Goal: Task Accomplishment & Management: Manage account settings

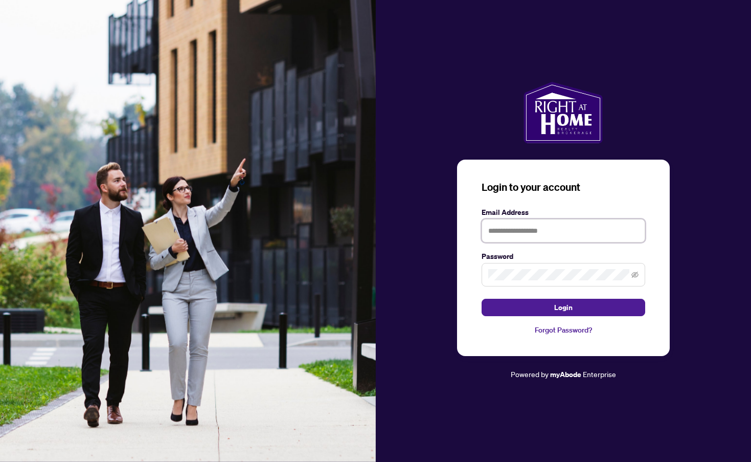
type input "**********"
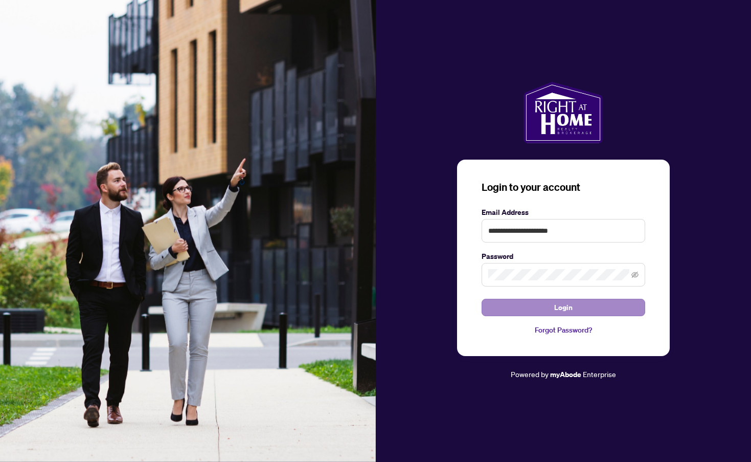
click at [548, 304] on button "Login" at bounding box center [564, 307] width 164 height 17
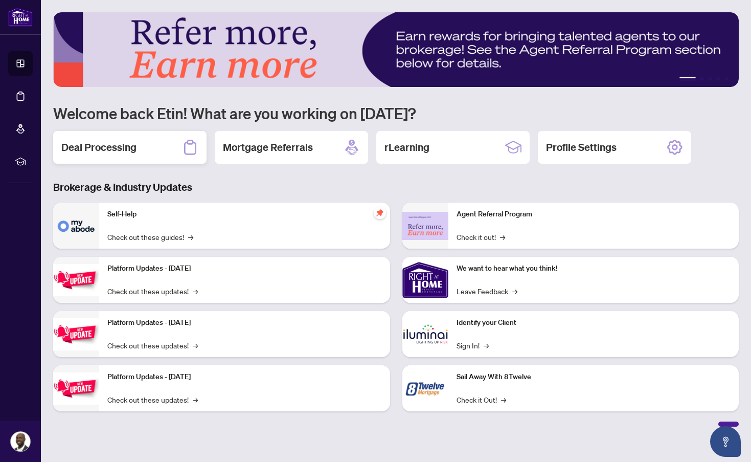
click at [111, 142] on h2 "Deal Processing" at bounding box center [98, 147] width 75 height 14
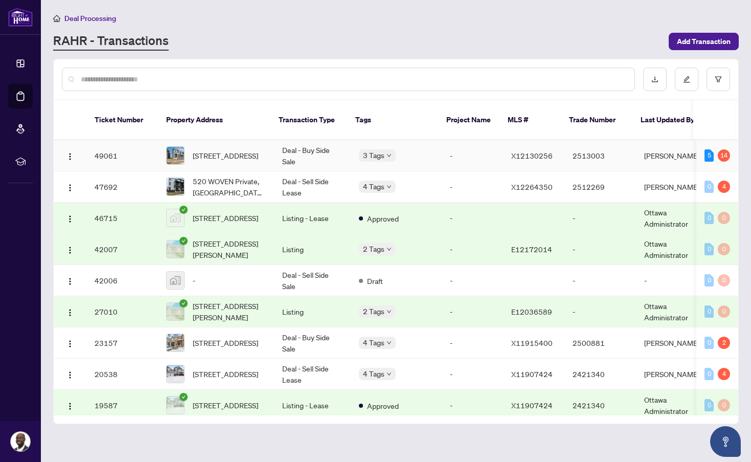
click at [543, 140] on td "X12130256" at bounding box center [533, 155] width 61 height 31
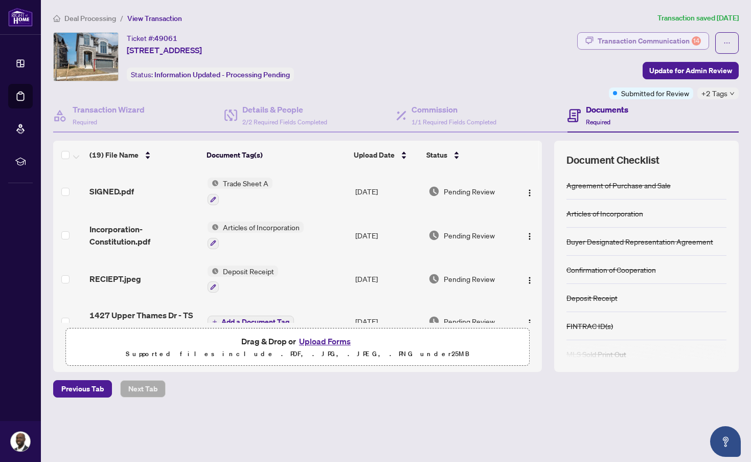
click at [646, 40] on div "Transaction Communication 14" at bounding box center [649, 41] width 103 height 16
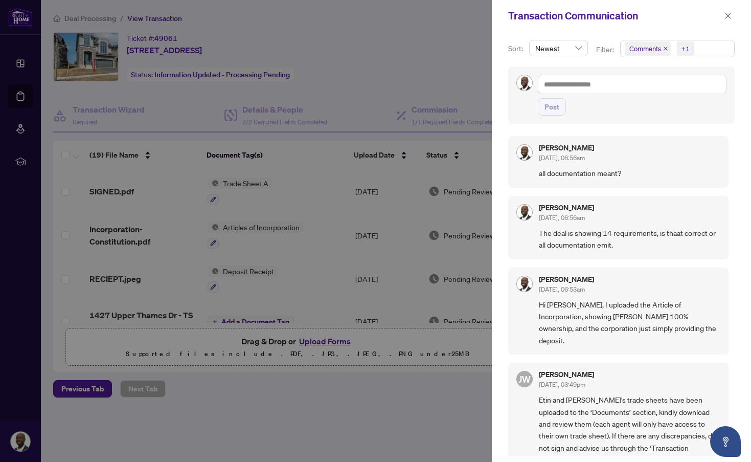
click at [472, 59] on div at bounding box center [375, 231] width 751 height 462
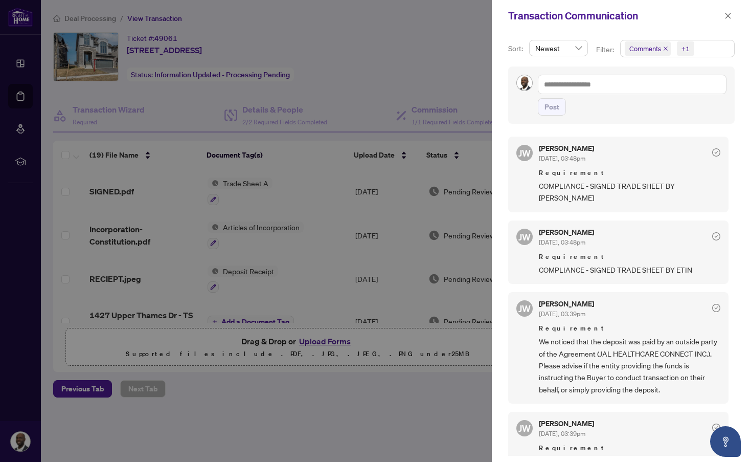
scroll to position [403, 0]
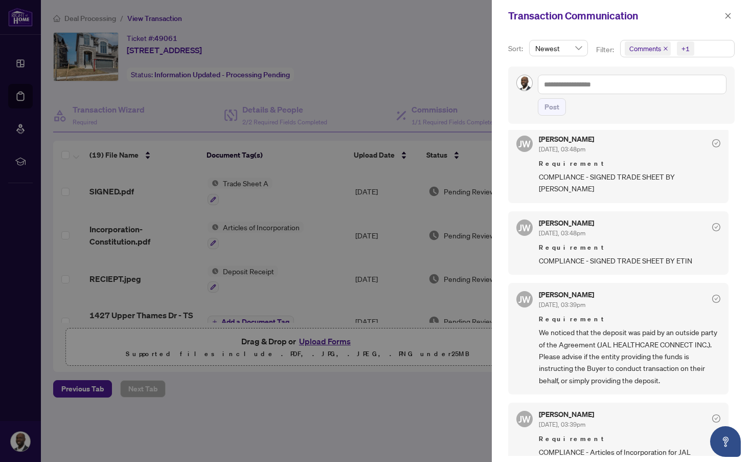
click at [454, 76] on div at bounding box center [375, 231] width 751 height 462
click at [451, 65] on div at bounding box center [375, 231] width 751 height 462
click at [730, 15] on icon "close" at bounding box center [729, 16] width 6 height 6
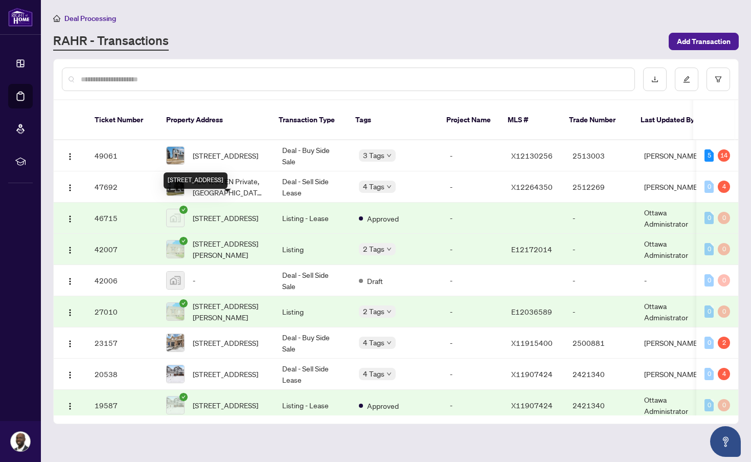
click at [226, 212] on span "[STREET_ADDRESS]" at bounding box center [225, 217] width 65 height 11
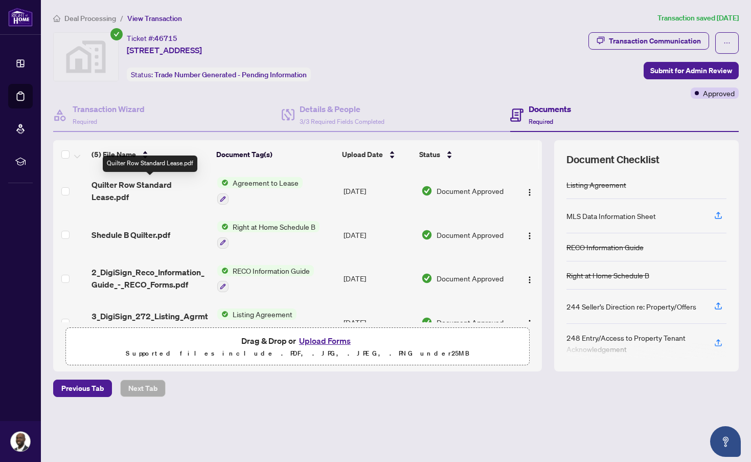
click at [153, 181] on span "Quilter Row Standard Lease.pdf" at bounding box center [151, 190] width 118 height 25
click at [75, 15] on span "Deal Processing" at bounding box center [90, 18] width 52 height 9
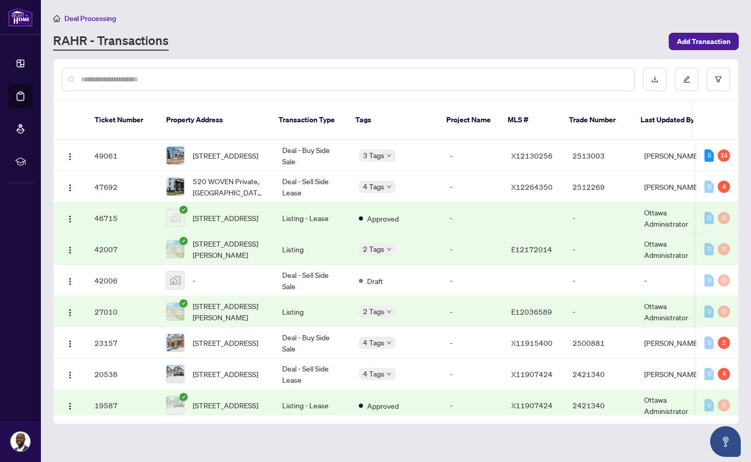
click at [319, 75] on input "text" at bounding box center [354, 79] width 546 height 11
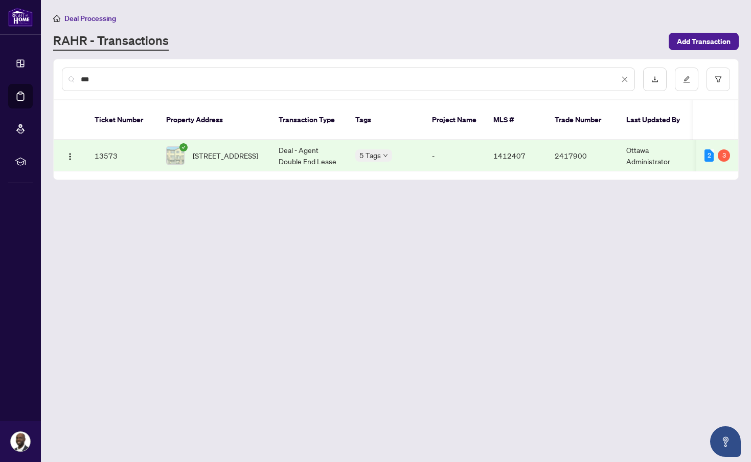
type input "***"
click at [286, 151] on td "Deal - Agent Double End Lease" at bounding box center [309, 155] width 77 height 31
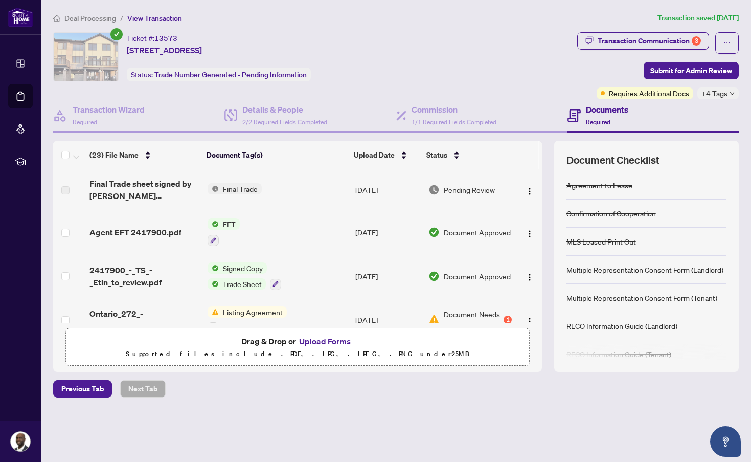
click at [235, 191] on span "Final Trade" at bounding box center [240, 188] width 43 height 11
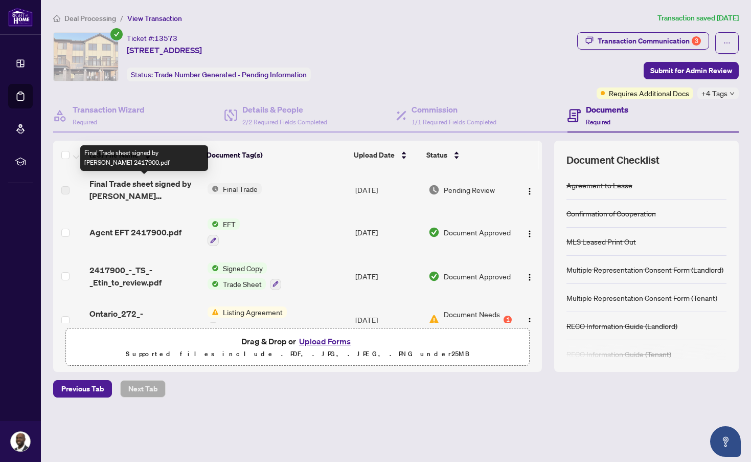
click at [154, 190] on span "Final Trade sheet signed by [PERSON_NAME] 2417900.pdf" at bounding box center [145, 189] width 110 height 25
click at [140, 185] on span "Final Trade sheet signed by [PERSON_NAME] 2417900.pdf" at bounding box center [145, 189] width 110 height 25
click at [147, 191] on span "Final Trade sheet signed by [PERSON_NAME] 2417900.pdf" at bounding box center [145, 189] width 110 height 25
click at [145, 188] on span "Final Trade sheet signed by [PERSON_NAME] 2417900.pdf" at bounding box center [145, 189] width 110 height 25
click at [146, 192] on span "Final Trade sheet signed by [PERSON_NAME] 2417900.pdf" at bounding box center [145, 189] width 110 height 25
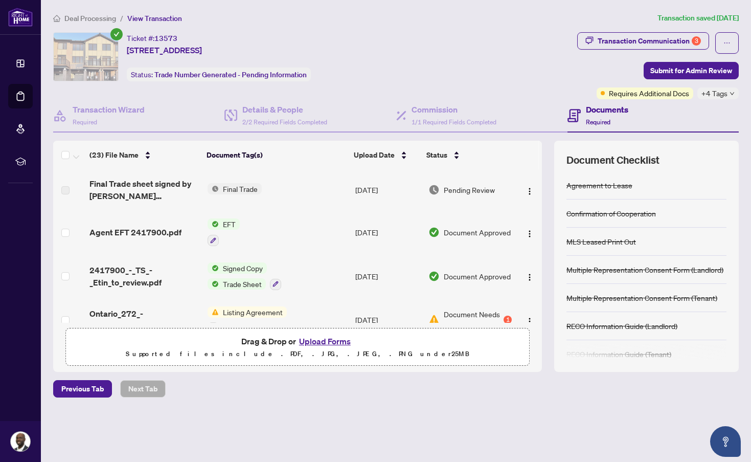
click at [73, 14] on span "Deal Processing" at bounding box center [90, 18] width 52 height 9
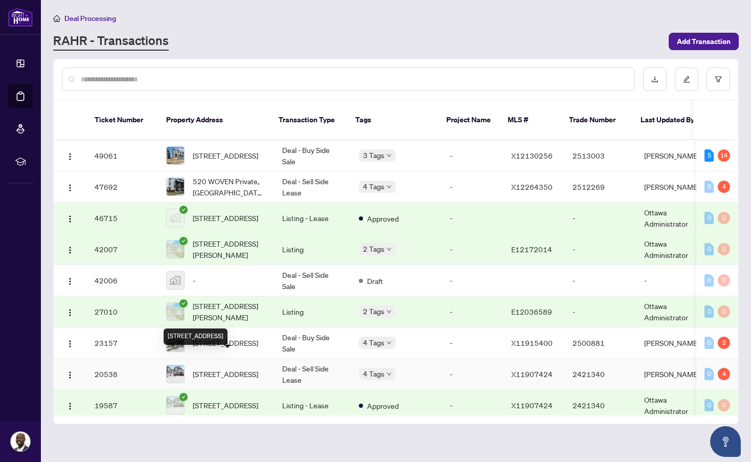
click at [197, 368] on span "[STREET_ADDRESS]" at bounding box center [225, 373] width 65 height 11
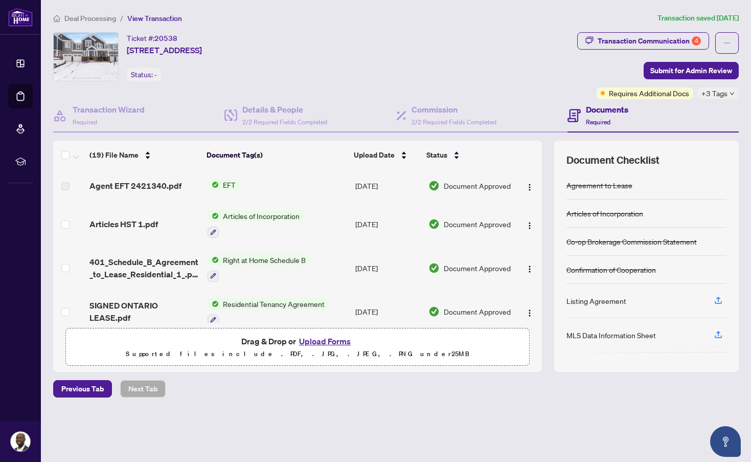
click at [52, 23] on div "Deal Processing / View Transaction Transaction saved [DATE]" at bounding box center [396, 18] width 694 height 12
click at [57, 16] on icon "home" at bounding box center [56, 18] width 7 height 7
